Goal: Task Accomplishment & Management: Manage account settings

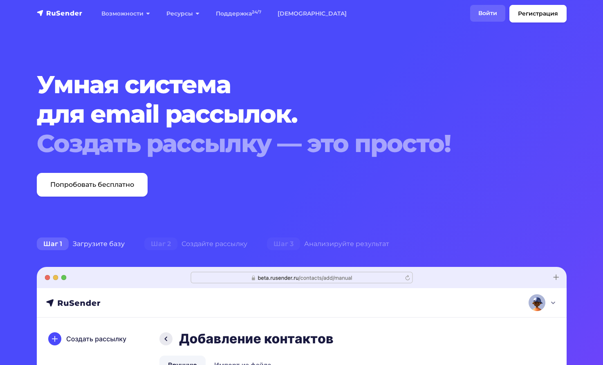
click at [491, 13] on link "Войти" at bounding box center [487, 13] width 35 height 17
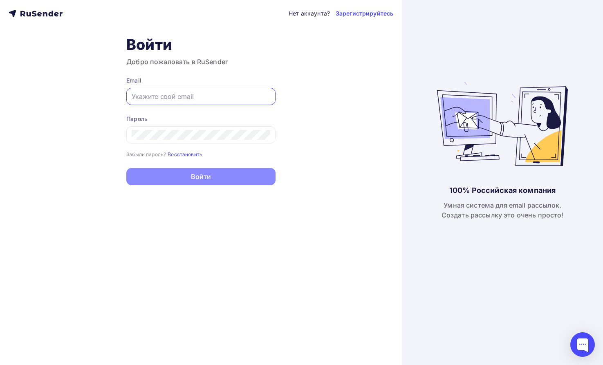
click at [167, 98] on input "text" at bounding box center [201, 97] width 139 height 10
type input "[DOMAIN_NAME][EMAIL_ADDRESS][DOMAIN_NAME]"
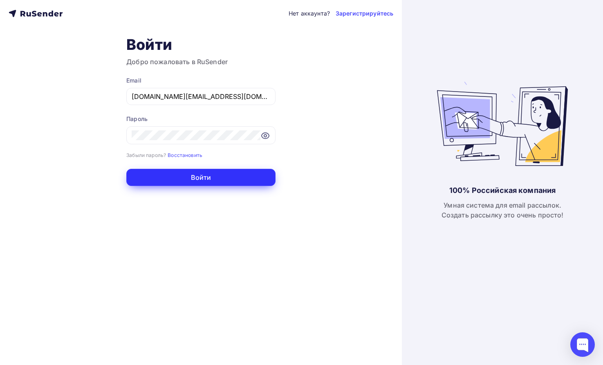
click at [205, 177] on button "Войти" at bounding box center [200, 177] width 149 height 17
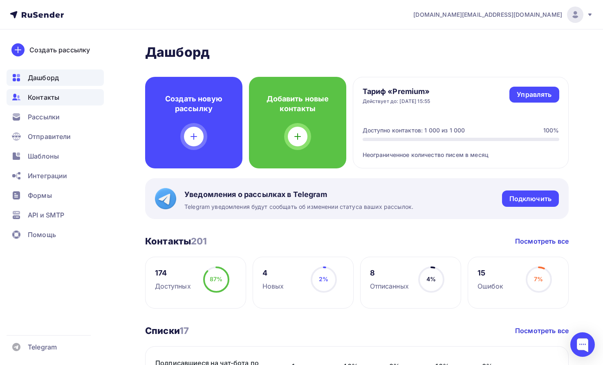
click at [47, 98] on span "Контакты" at bounding box center [43, 97] width 31 height 10
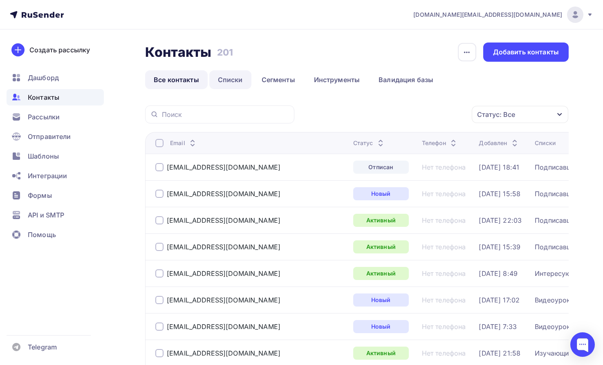
click at [222, 78] on link "Списки" at bounding box center [230, 79] width 42 height 19
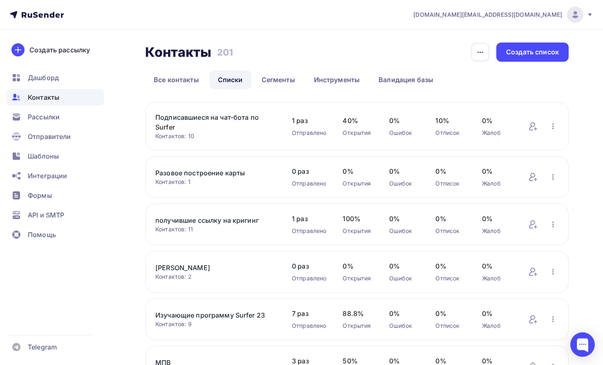
click at [182, 117] on link "Подписавшиеся на чат-бота по Surfer" at bounding box center [215, 122] width 120 height 20
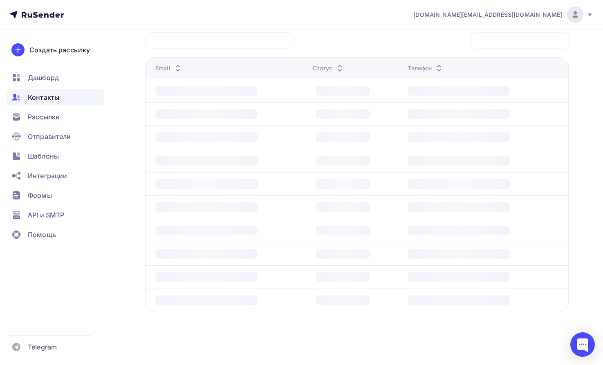
scroll to position [40, 0]
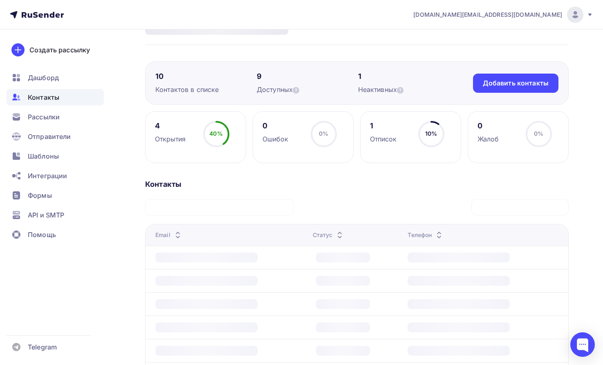
click at [179, 141] on div "Открытия" at bounding box center [170, 139] width 31 height 10
click at [248, 138] on div "4 Открытия 40% 40% 0 Ошибок 0% 0% 1 Отписок 10% 10% 0 Жалоб 0% 0%" at bounding box center [357, 137] width 424 height 52
click at [385, 142] on div "Отписок" at bounding box center [383, 139] width 27 height 10
